Goal: Transaction & Acquisition: Purchase product/service

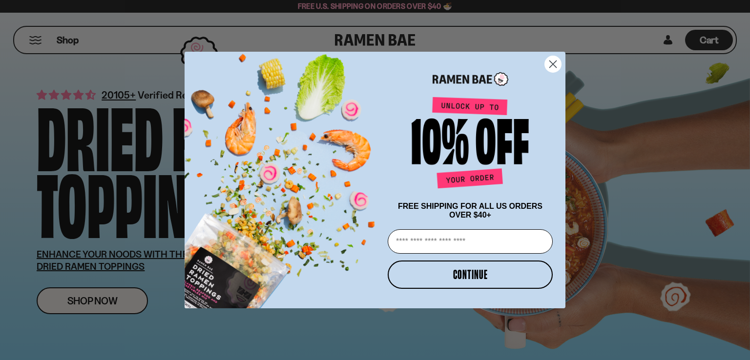
click at [554, 60] on circle "Close dialog" at bounding box center [553, 64] width 16 height 16
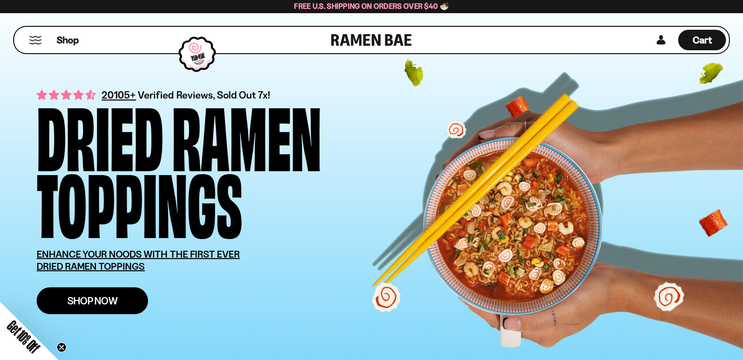
click at [104, 301] on span "Shop Now" at bounding box center [92, 301] width 50 height 10
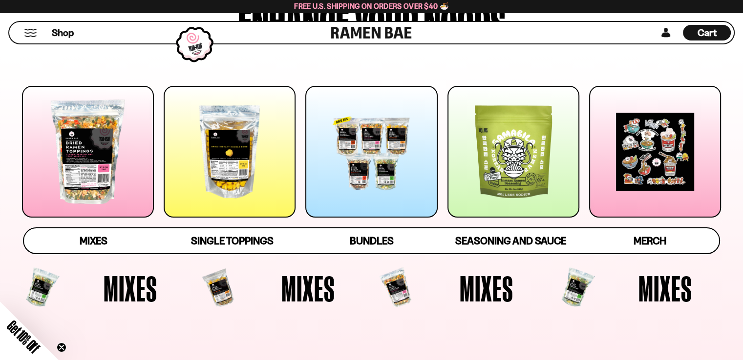
scroll to position [98, 0]
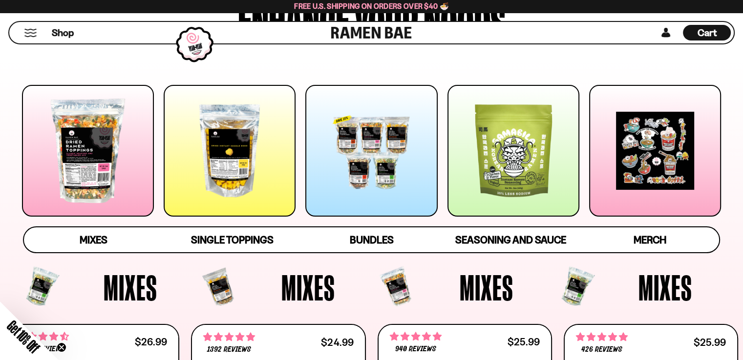
click at [233, 161] on div at bounding box center [230, 151] width 132 height 132
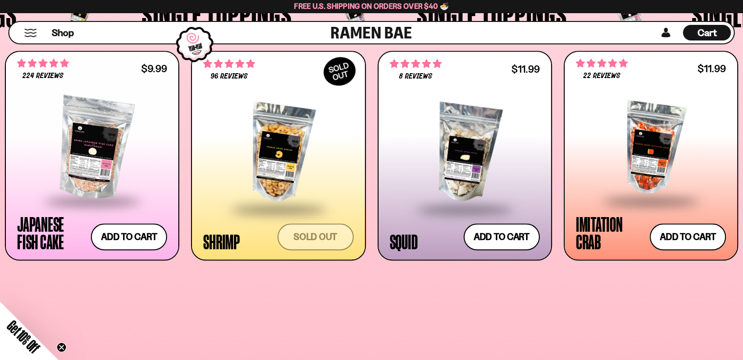
scroll to position [924, 0]
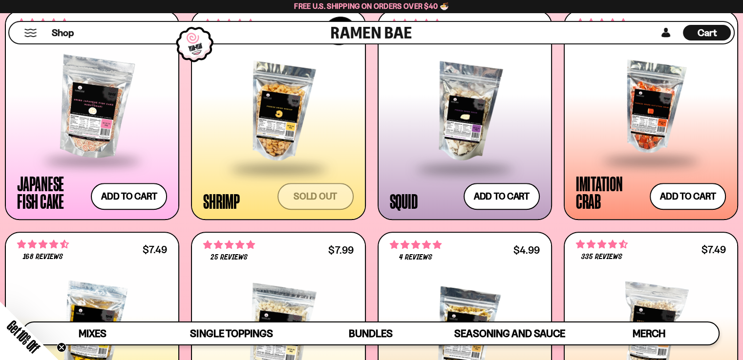
click at [641, 151] on span at bounding box center [650, 161] width 119 height 34
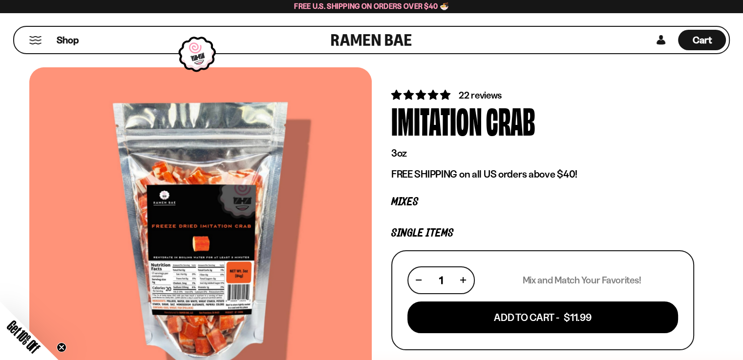
click at [196, 230] on div at bounding box center [200, 233] width 342 height 333
click at [206, 346] on div at bounding box center [200, 233] width 342 height 333
click at [207, 299] on div at bounding box center [200, 233] width 342 height 333
click at [64, 349] on circle "Close teaser" at bounding box center [61, 347] width 9 height 9
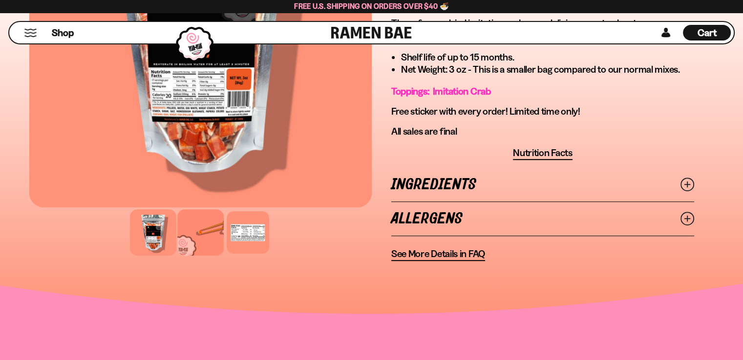
scroll to position [391, 0]
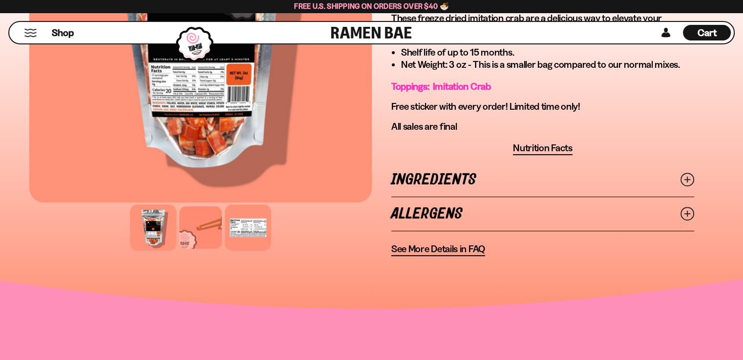
click at [263, 227] on div at bounding box center [248, 228] width 46 height 46
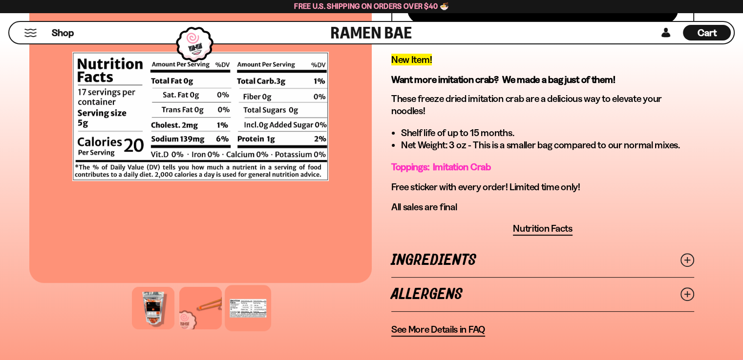
scroll to position [293, 0]
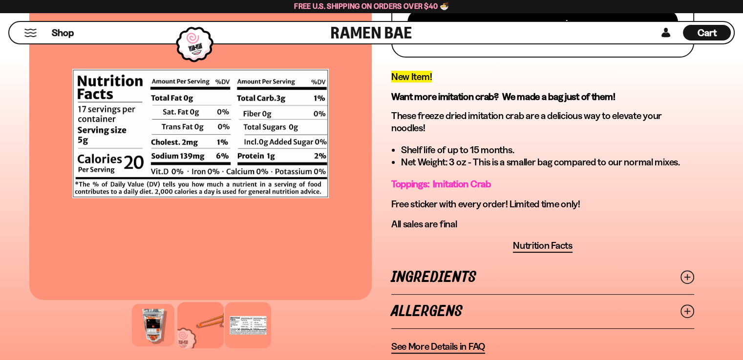
click at [194, 321] on div at bounding box center [200, 325] width 46 height 46
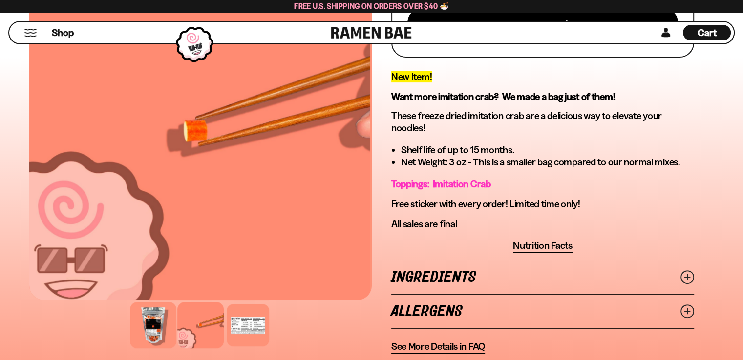
click at [135, 327] on div at bounding box center [153, 325] width 46 height 46
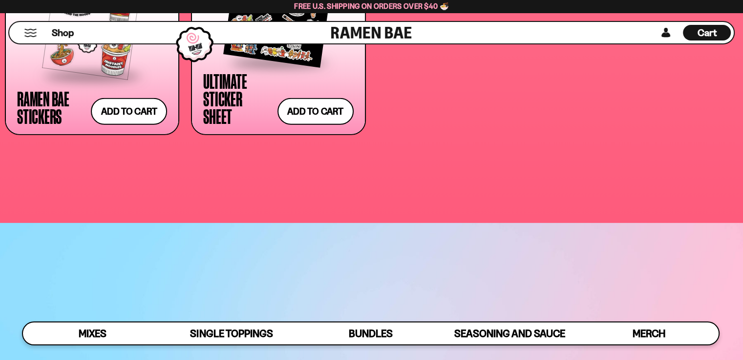
scroll to position [2645, 0]
